Goal: Information Seeking & Learning: Learn about a topic

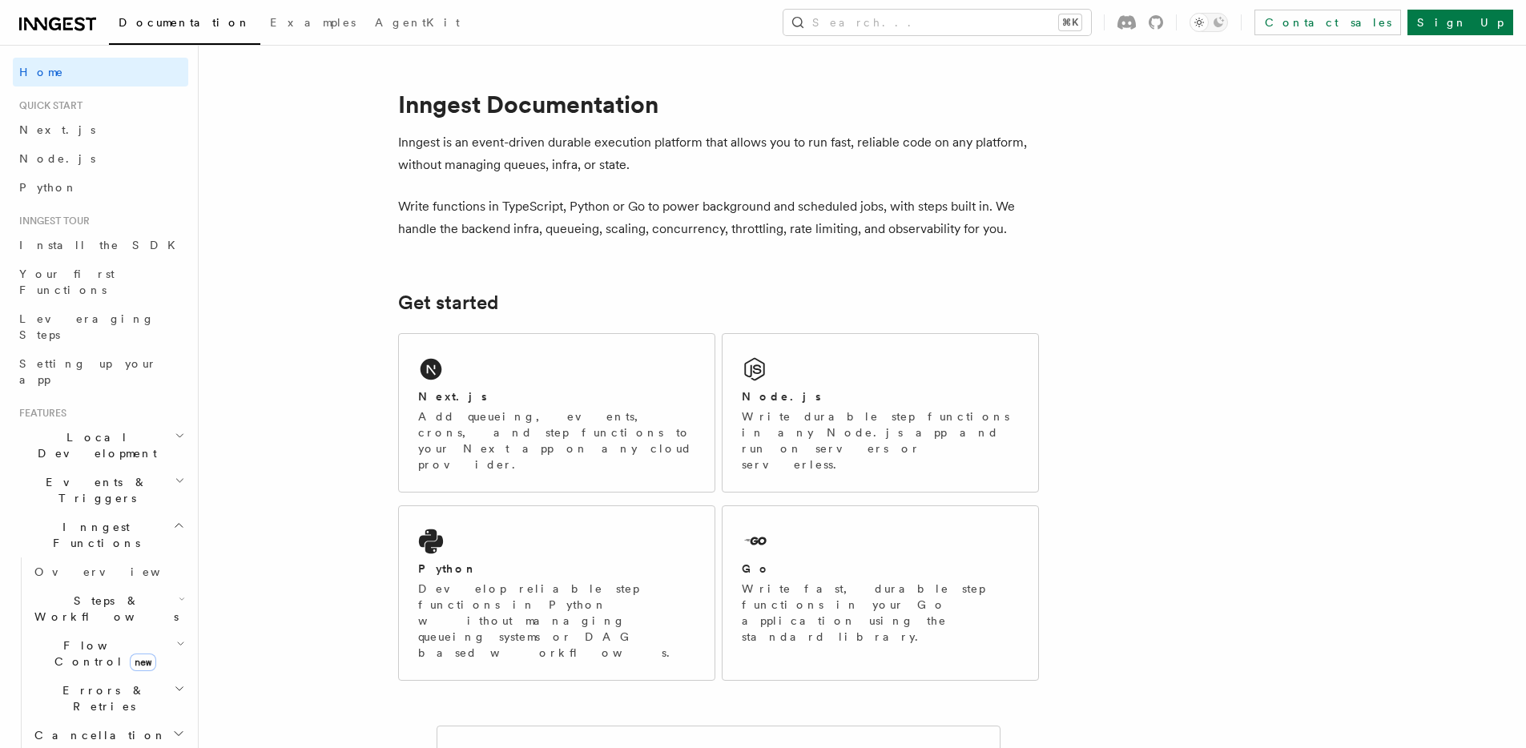
click at [56, 5] on div "Documentation Examples AgentKit Search... ⌘K Contact sales Sign Up" at bounding box center [763, 22] width 1526 height 45
click at [56, 17] on icon at bounding box center [57, 23] width 77 height 19
click at [175, 513] on h2 "Inngest Functions" at bounding box center [100, 535] width 175 height 45
click at [175, 598] on icon "button" at bounding box center [179, 600] width 8 height 4
click at [172, 593] on icon "button" at bounding box center [178, 599] width 13 height 13
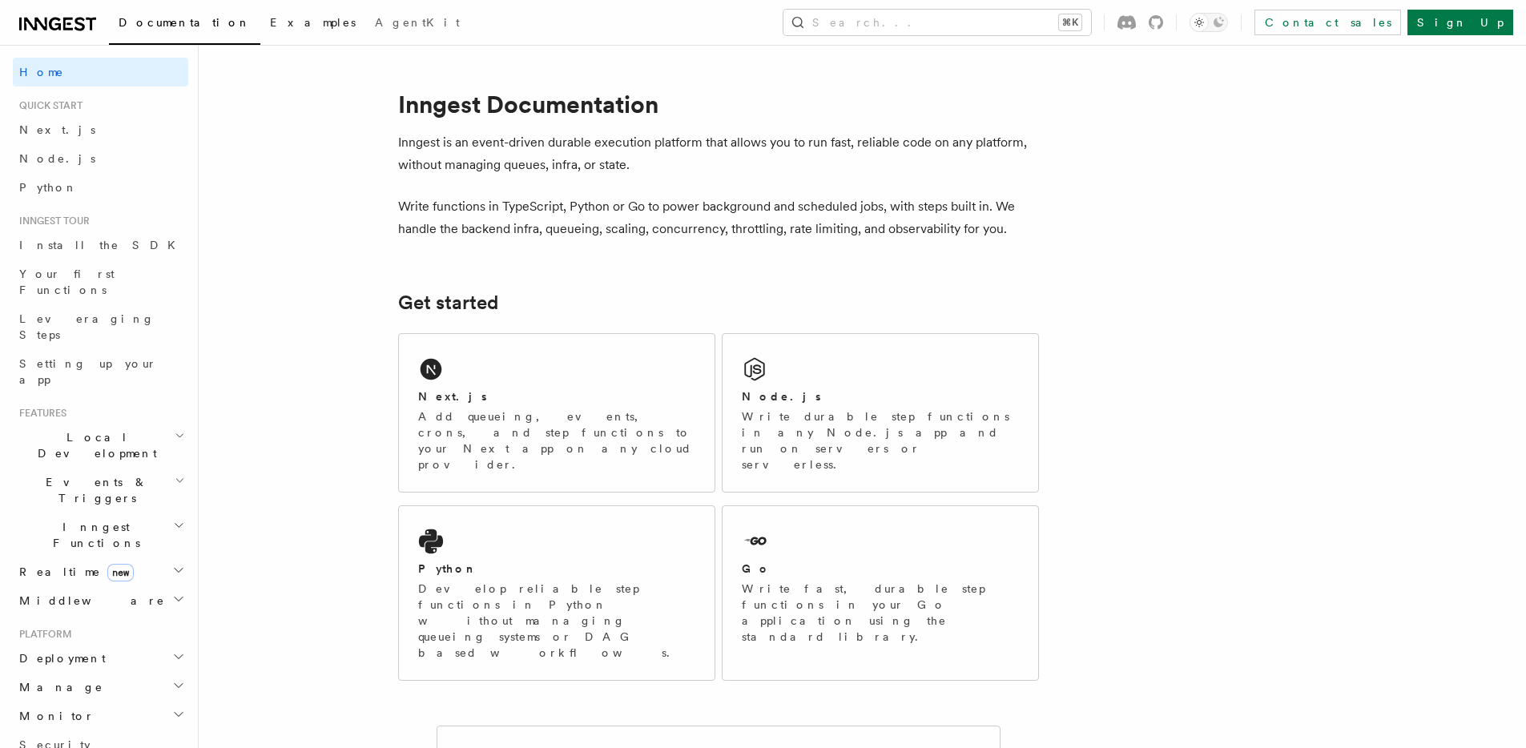
click at [270, 17] on span "Examples" at bounding box center [313, 22] width 86 height 13
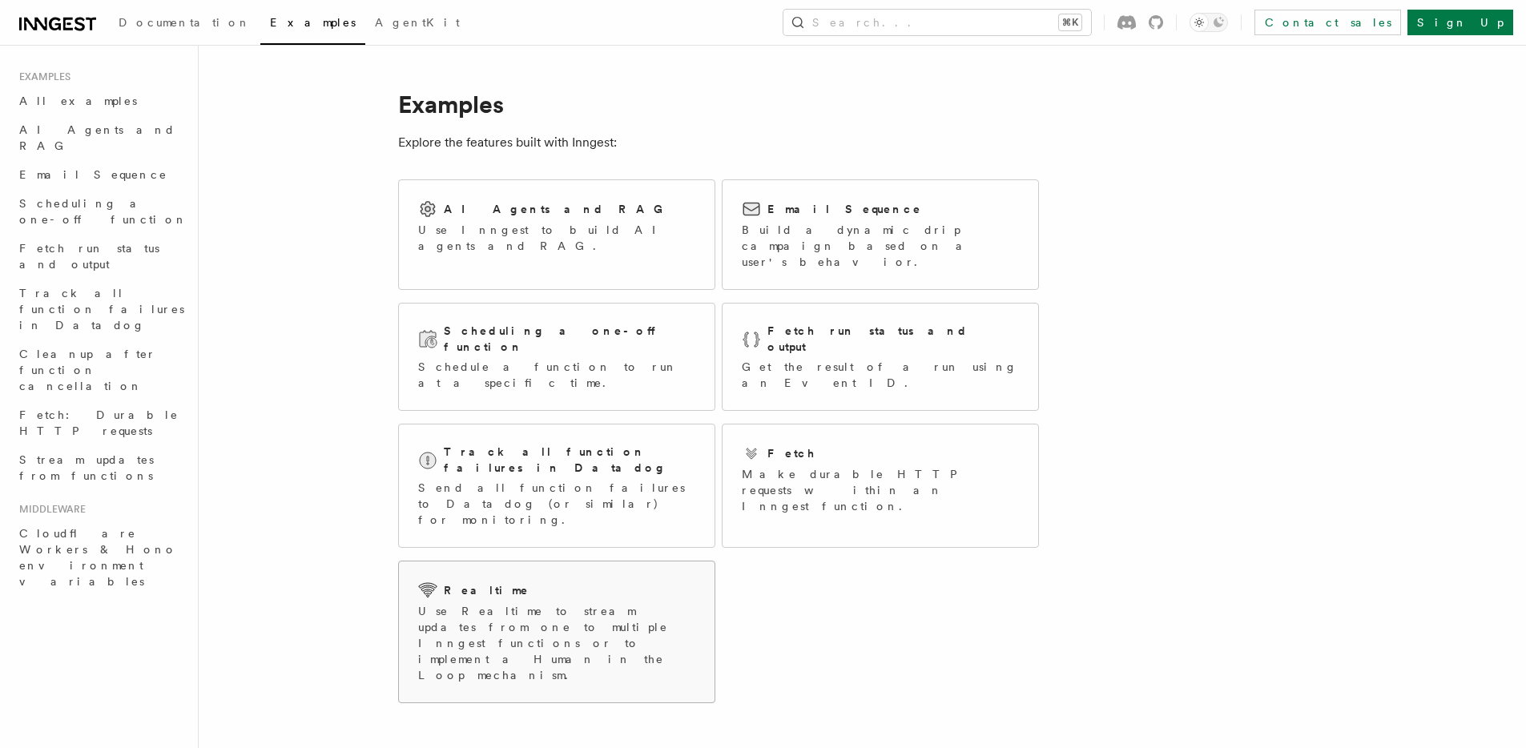
click at [499, 603] on p "Use Realtime to stream updates from one to multiple Inngest functions or to imp…" at bounding box center [556, 643] width 277 height 80
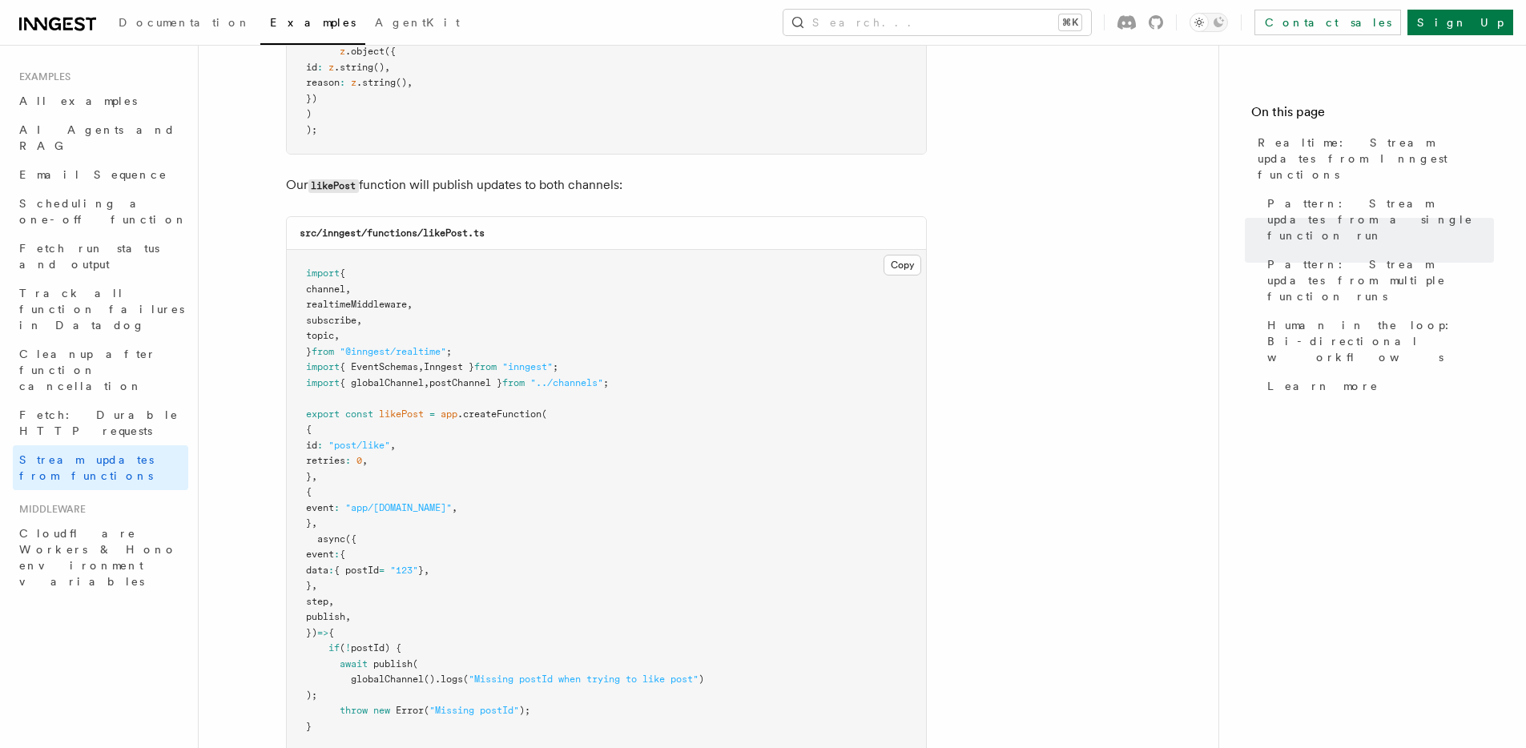
scroll to position [1899, 0]
click at [117, 527] on span "Cloudflare Workers & Hono environment variables" at bounding box center [98, 557] width 158 height 61
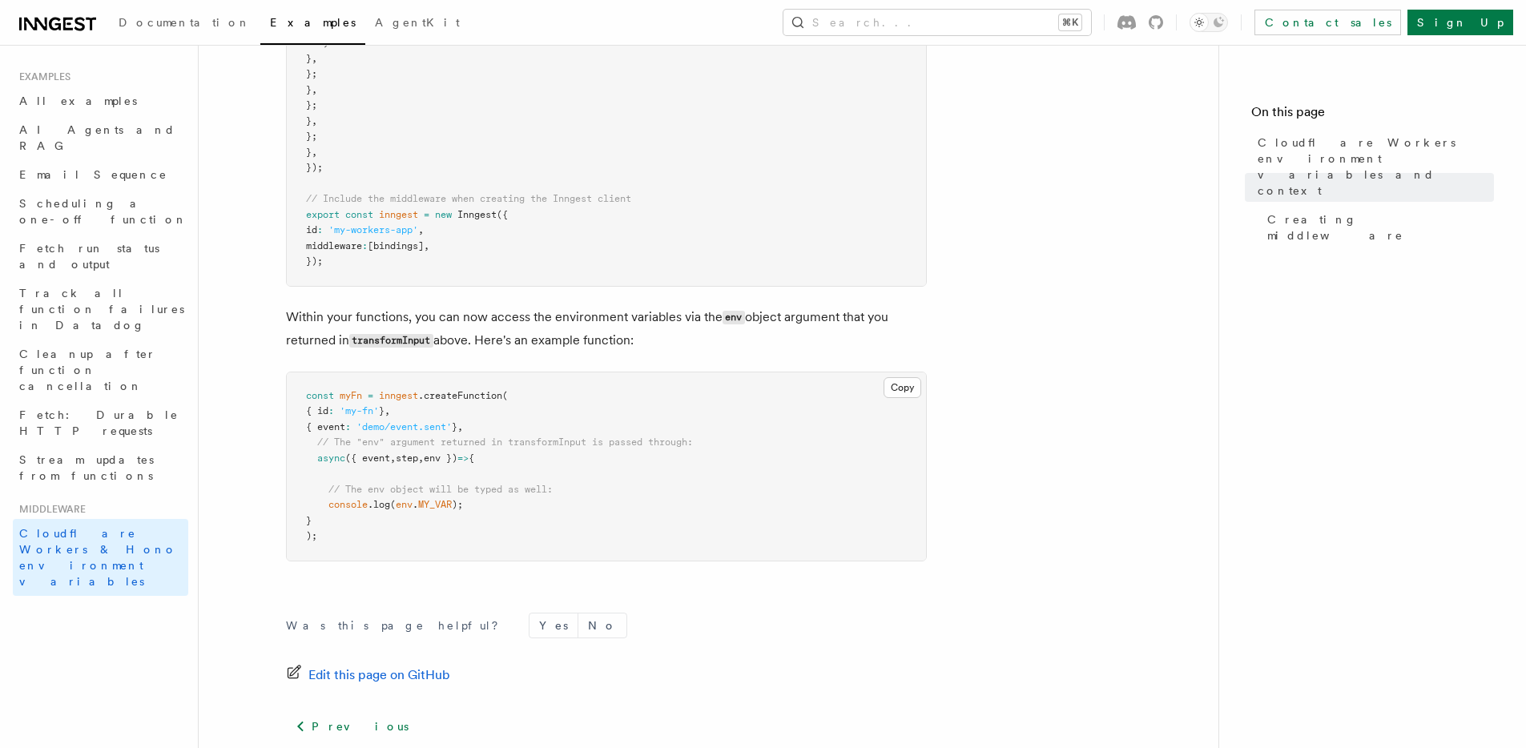
scroll to position [941, 0]
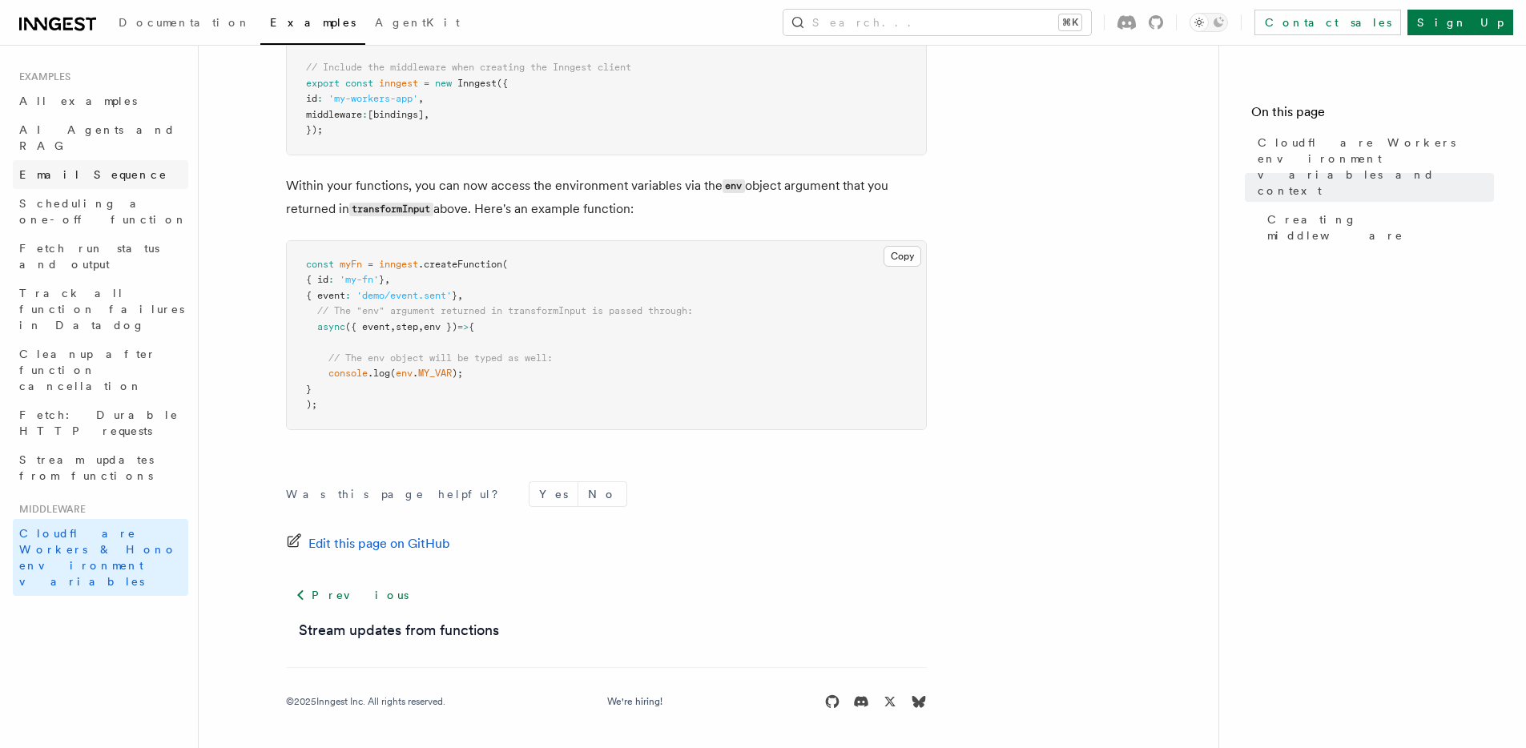
click at [83, 168] on span "Email Sequence" at bounding box center [93, 174] width 148 height 13
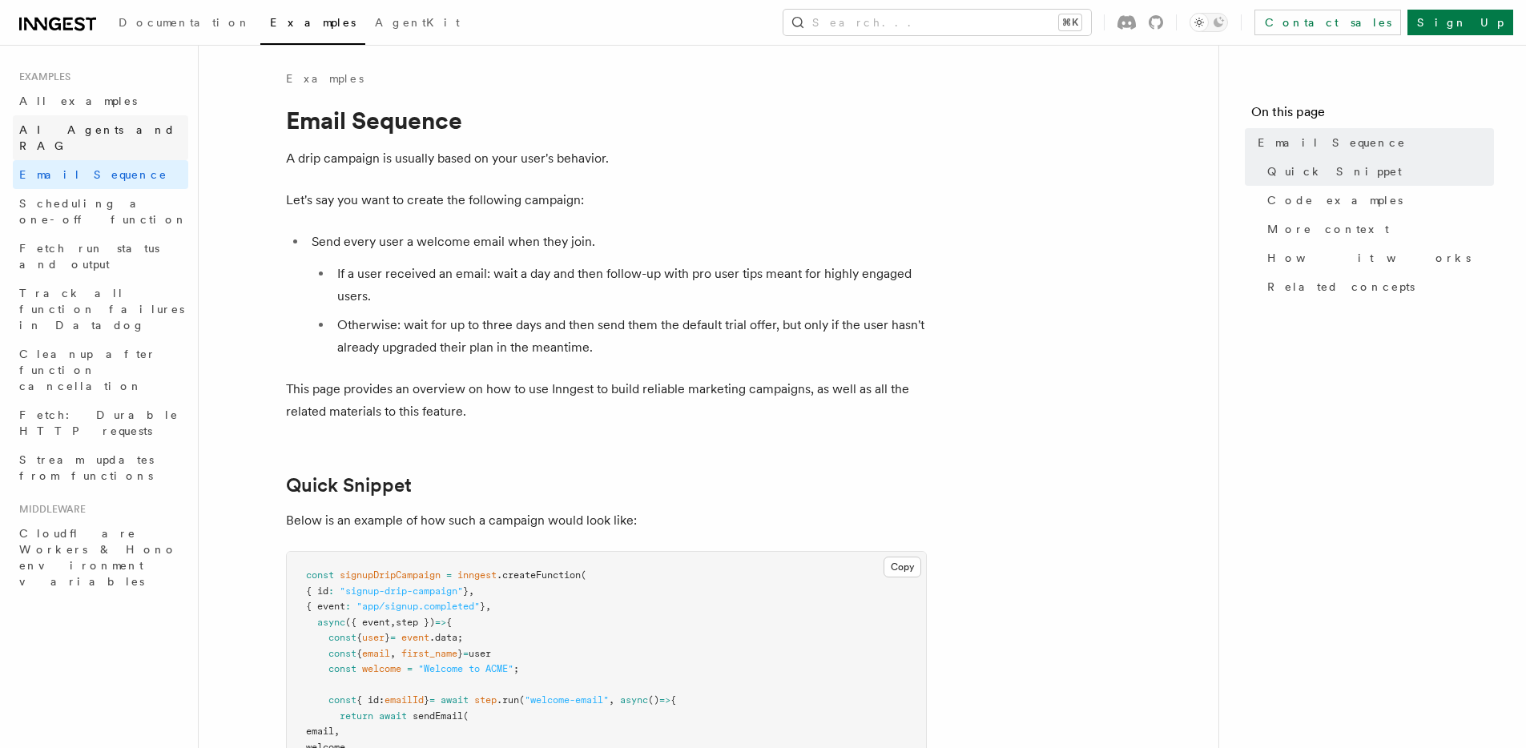
click at [73, 131] on span "AI Agents and RAG" at bounding box center [97, 137] width 156 height 29
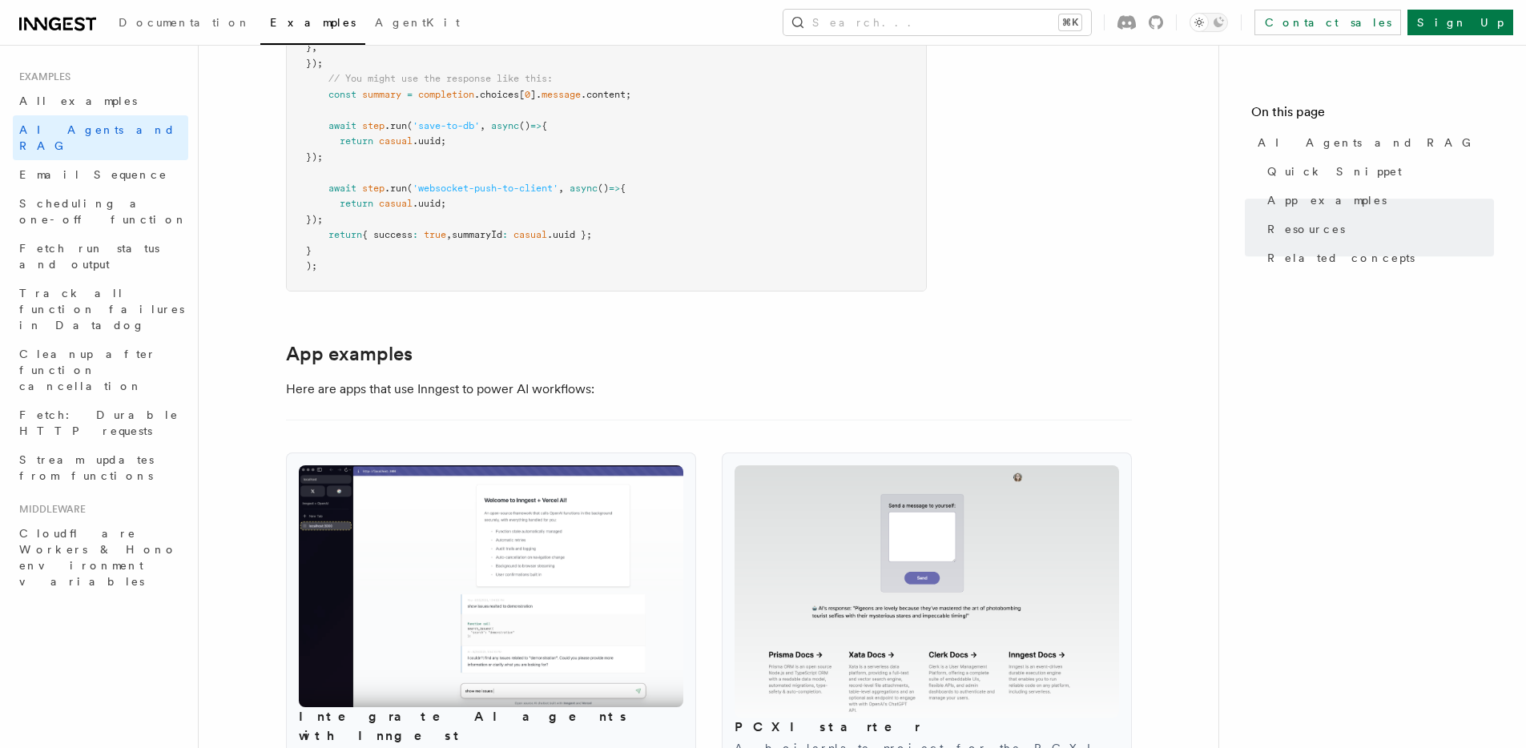
scroll to position [1277, 0]
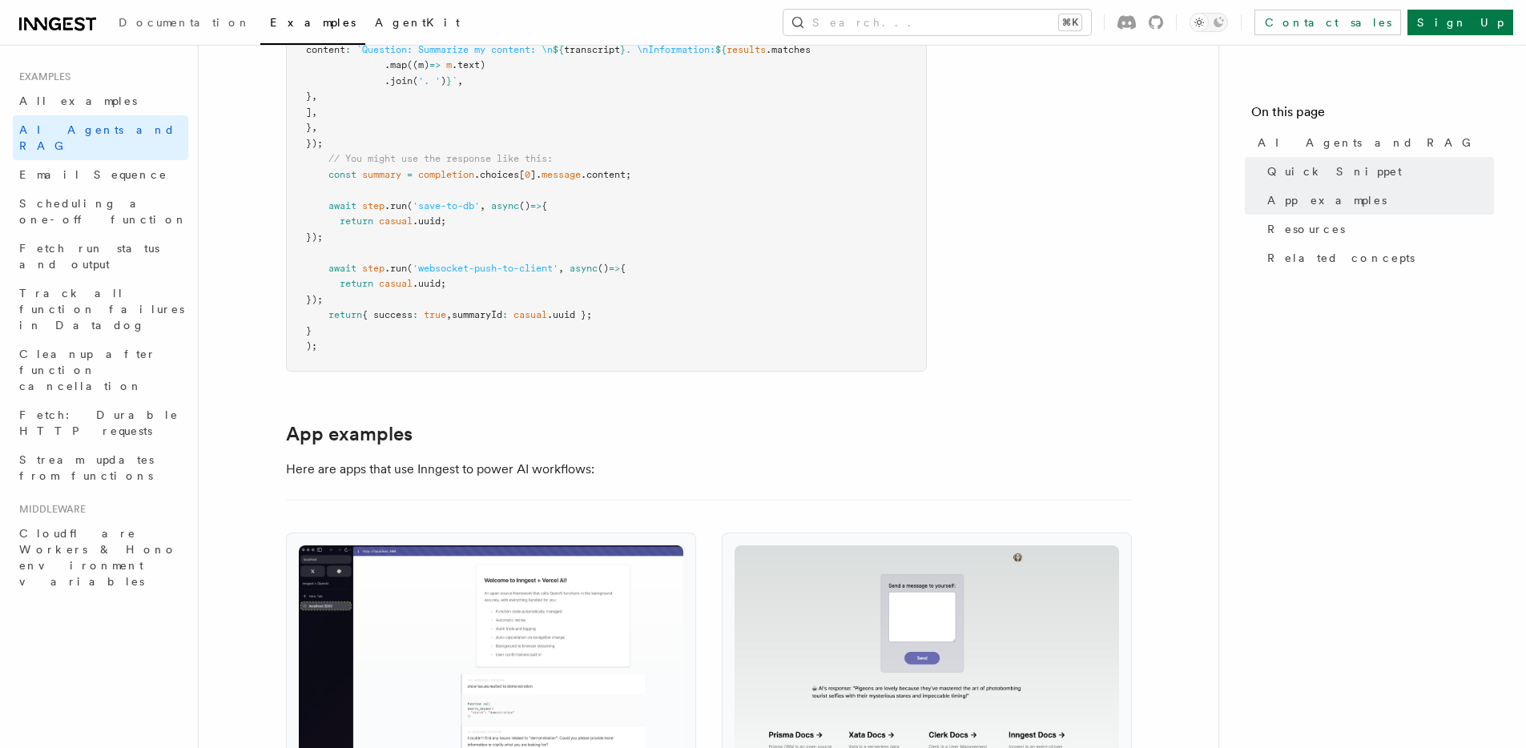
click at [375, 25] on span "AgentKit" at bounding box center [417, 22] width 85 height 13
